Goal: Task Accomplishment & Management: Manage account settings

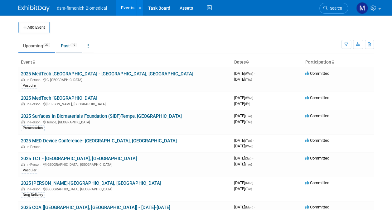
click at [66, 42] on link "Past 19" at bounding box center [69, 46] width 26 height 12
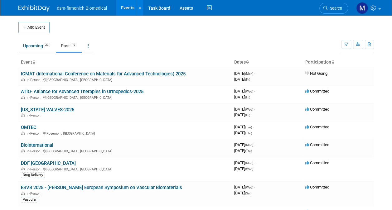
drag, startPoint x: 395, startPoint y: 89, endPoint x: 376, endPoint y: 52, distance: 41.7
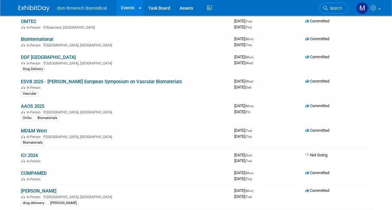
scroll to position [82, 0]
